Goal: Communication & Community: Answer question/provide support

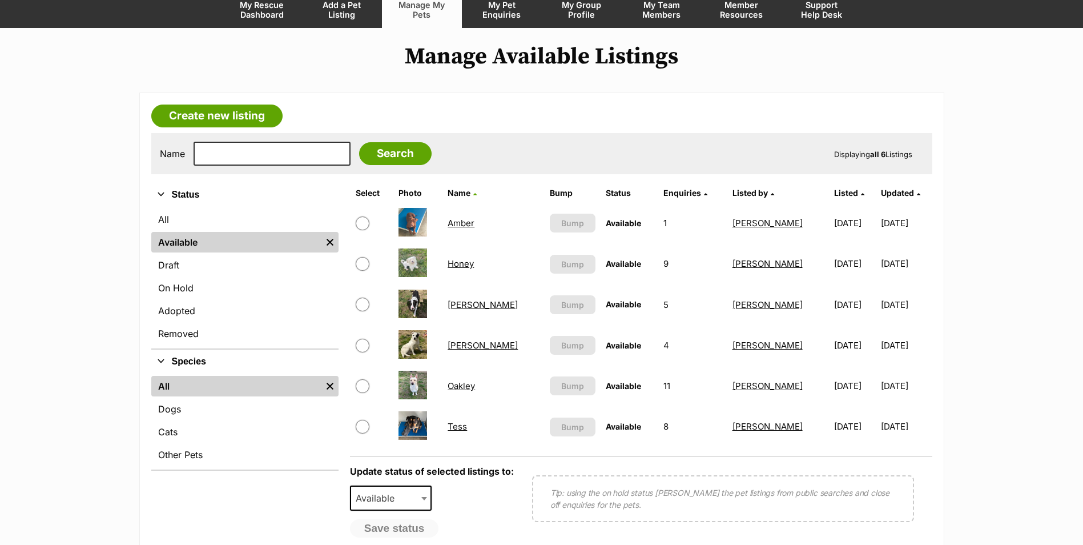
scroll to position [114, 0]
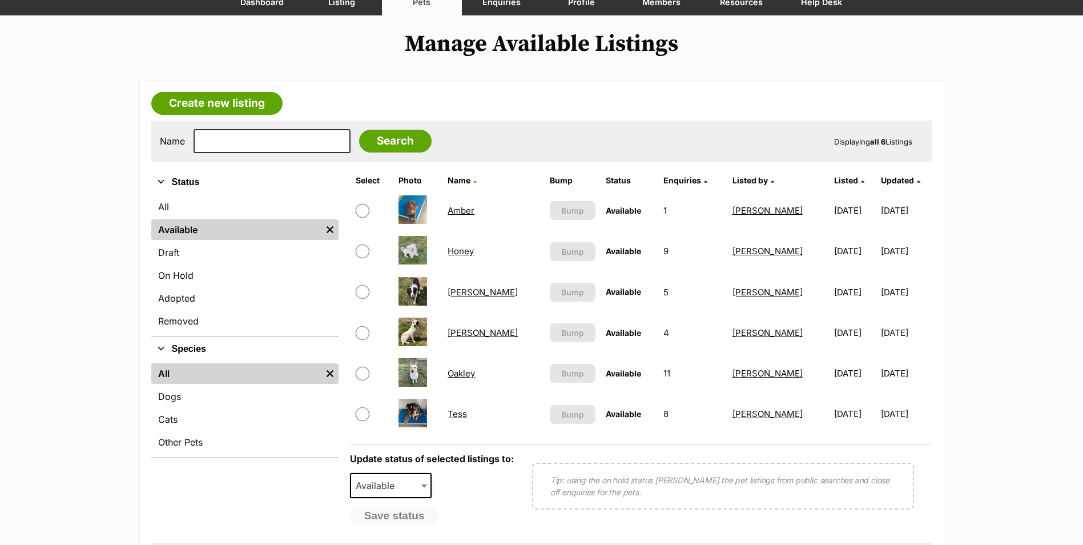
click at [465, 371] on link "Oakley" at bounding box center [461, 373] width 27 height 11
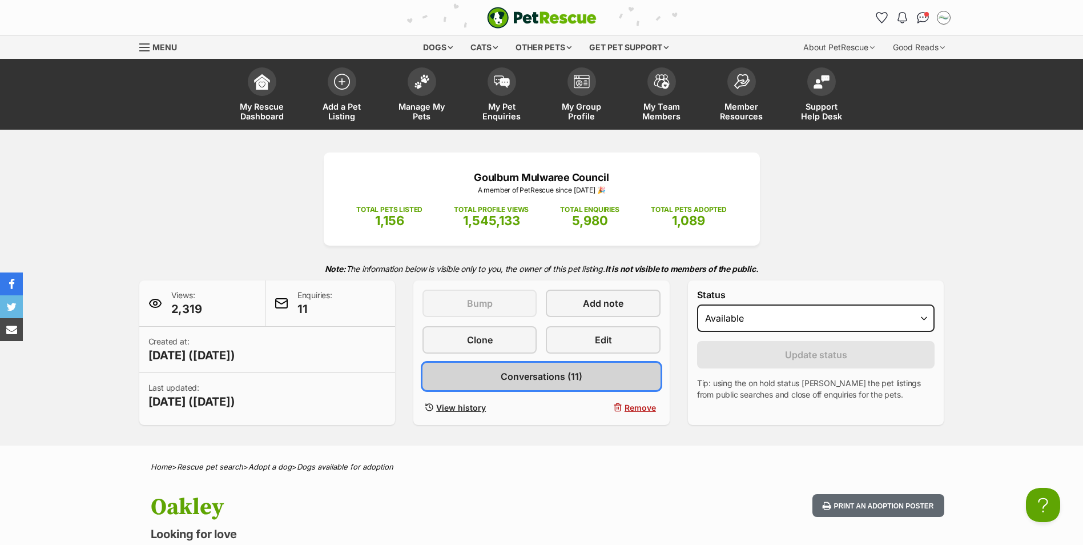
click at [532, 384] on link "Conversations (11)" at bounding box center [542, 376] width 238 height 27
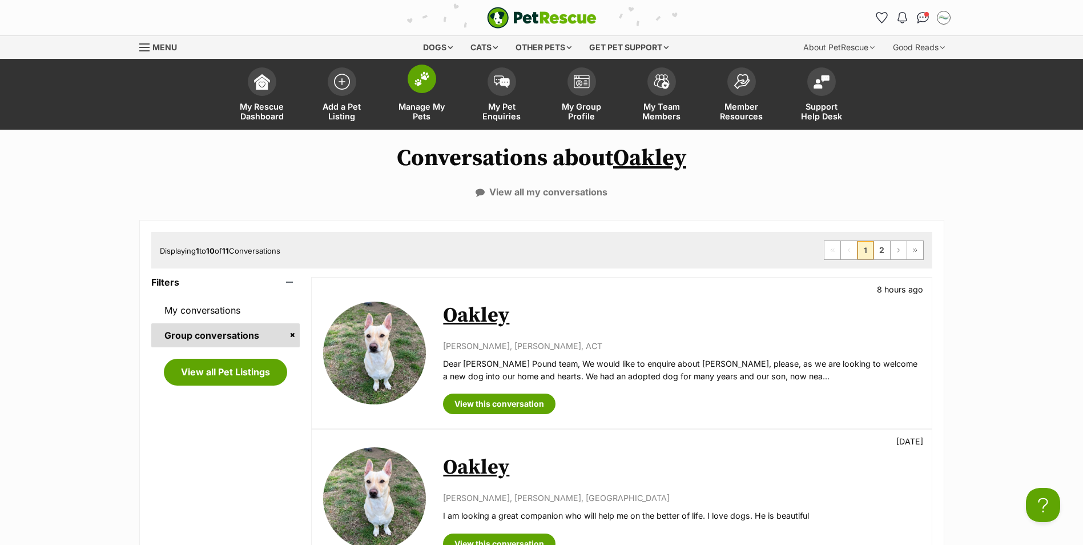
click at [417, 91] on span at bounding box center [422, 79] width 29 height 29
